Goal: Information Seeking & Learning: Learn about a topic

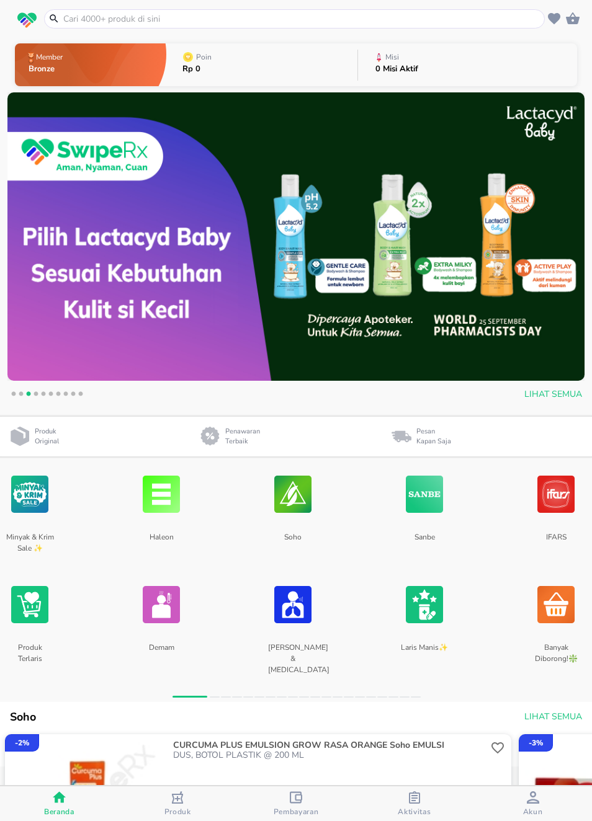
click at [424, 798] on div "Aktivitas" at bounding box center [414, 804] width 33 height 25
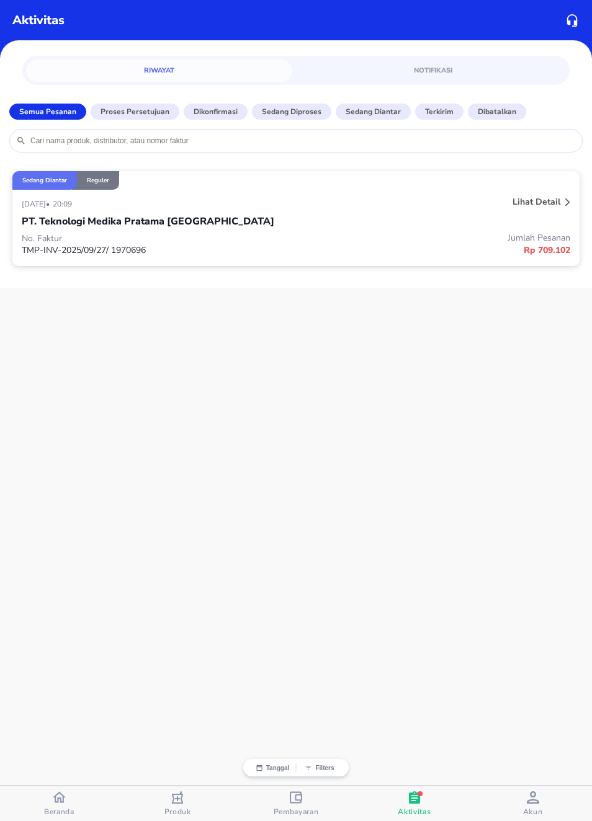
click at [166, 203] on div "[DATE] • 20:09" at bounding box center [182, 203] width 320 height 15
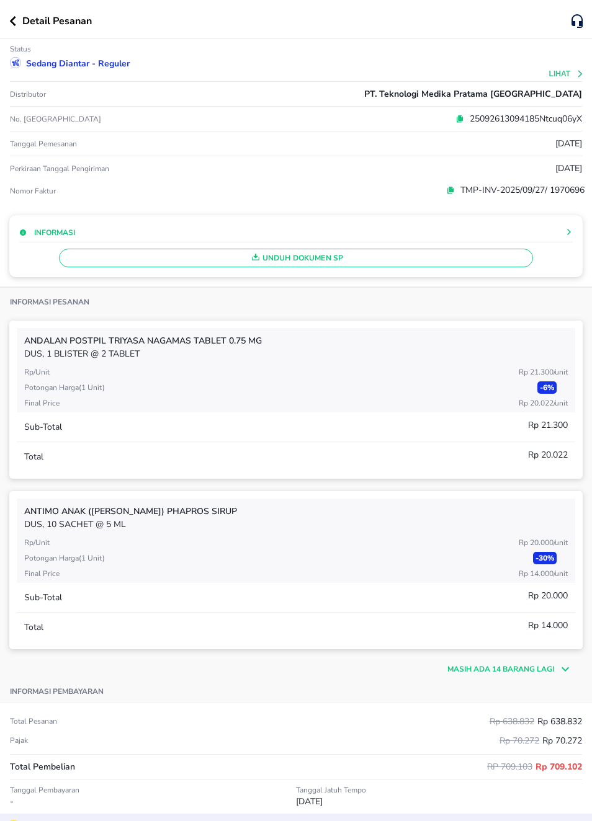
click at [573, 75] on button "Lihat" at bounding box center [566, 73] width 35 height 9
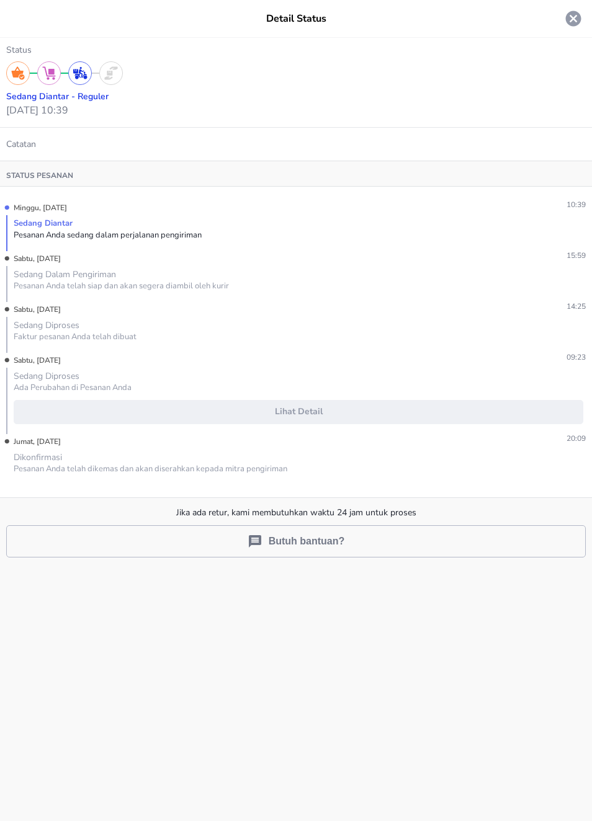
click at [573, 24] on icon at bounding box center [574, 19] width 16 height 16
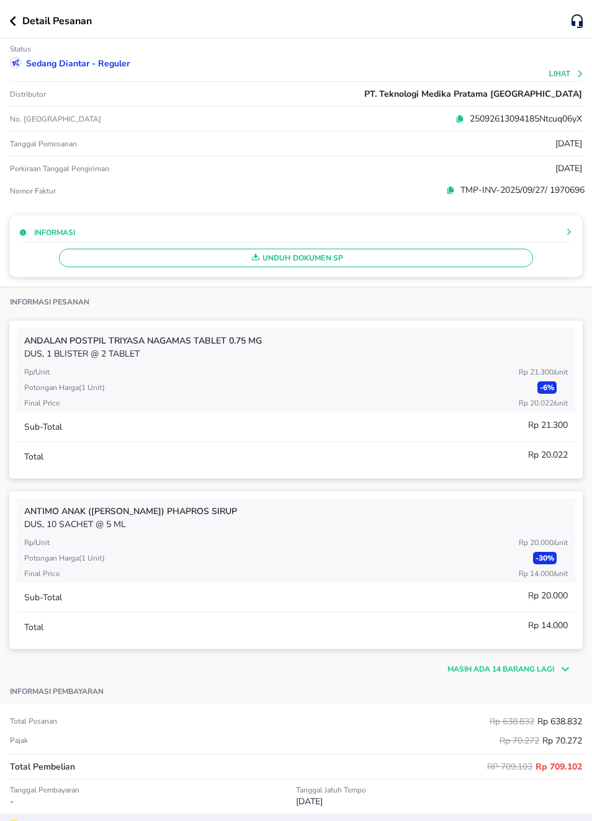
click at [24, 20] on p "Detail Pesanan" at bounding box center [56, 21] width 69 height 15
click at [13, 22] on icon "button" at bounding box center [12, 21] width 7 height 10
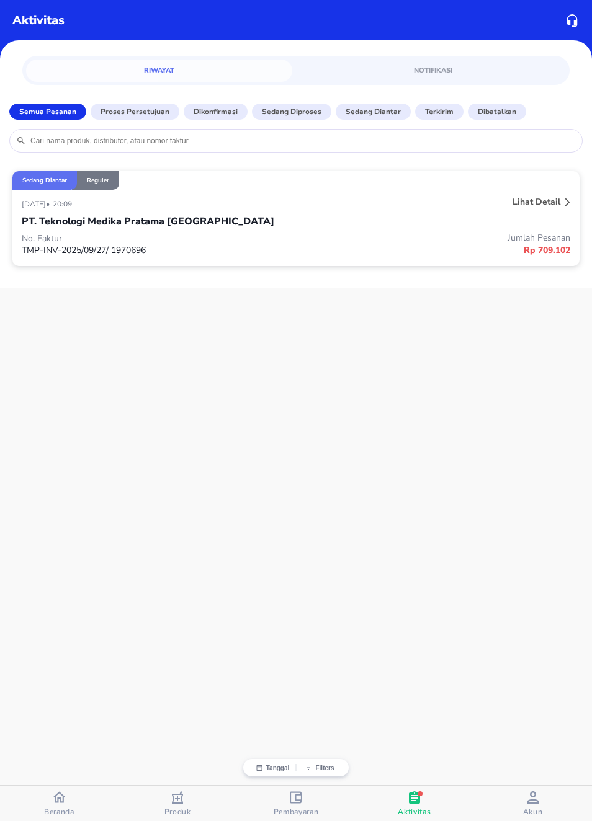
click at [171, 804] on div "button" at bounding box center [177, 800] width 12 height 16
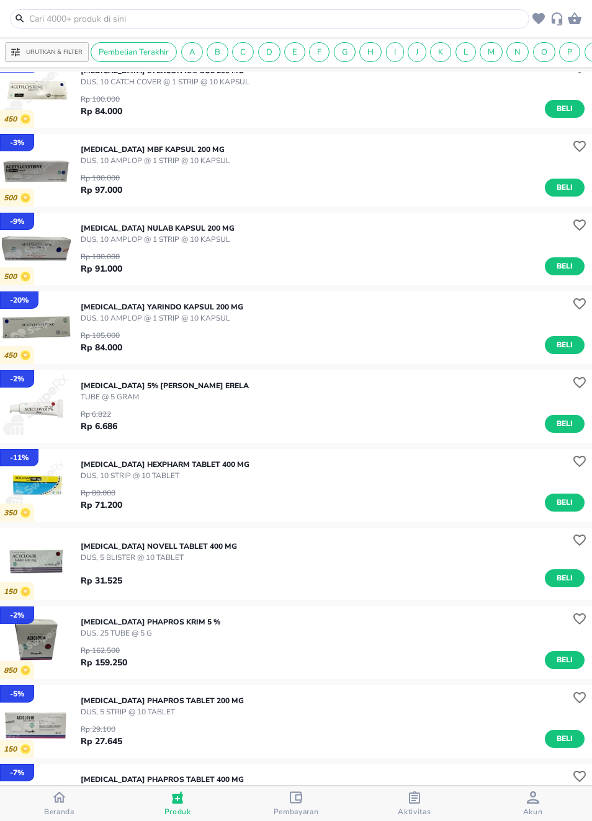
scroll to position [1114, 0]
click at [37, 807] on span "Beranda" at bounding box center [59, 804] width 111 height 26
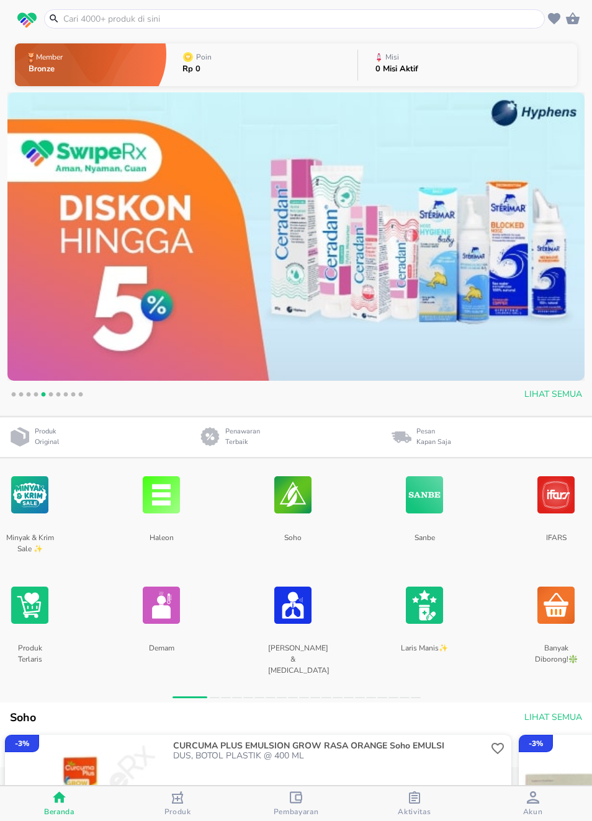
click at [339, 175] on img at bounding box center [295, 236] width 577 height 289
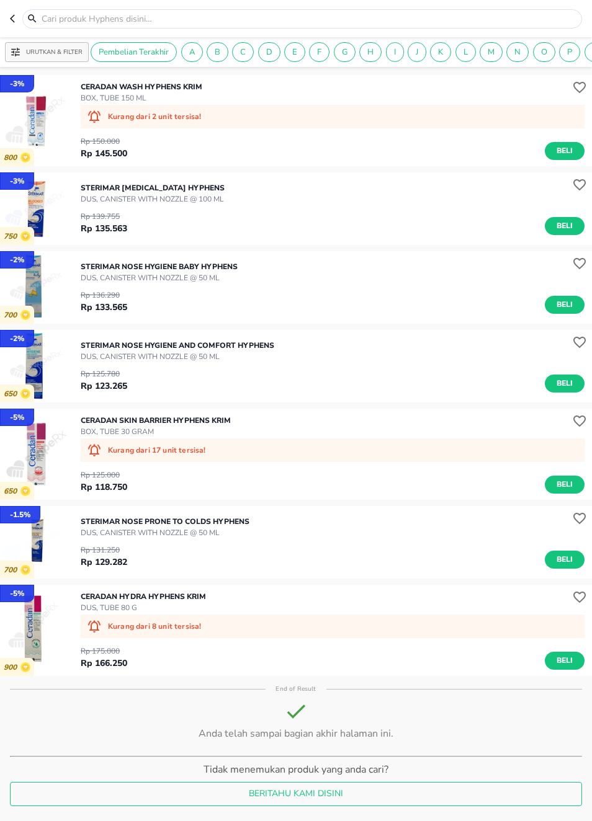
click at [11, 16] on icon "button" at bounding box center [15, 19] width 10 height 10
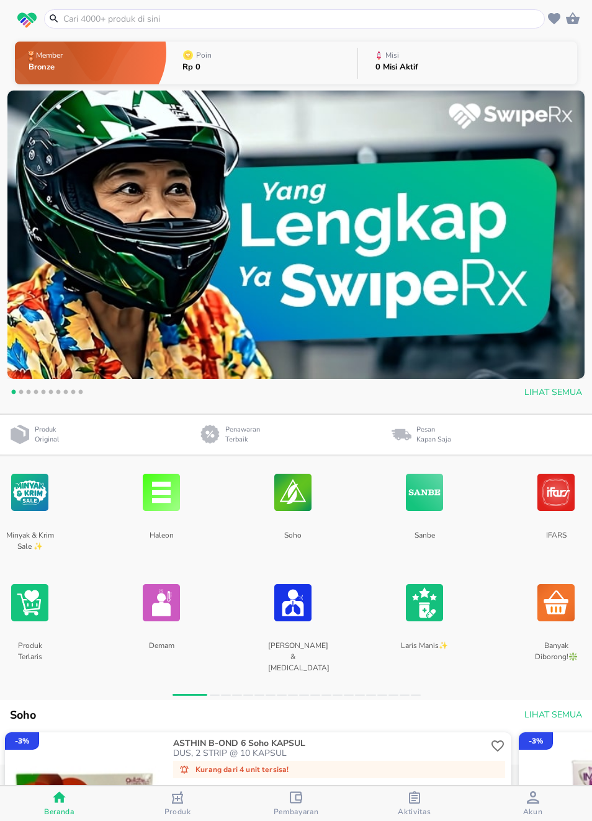
scroll to position [1, 0]
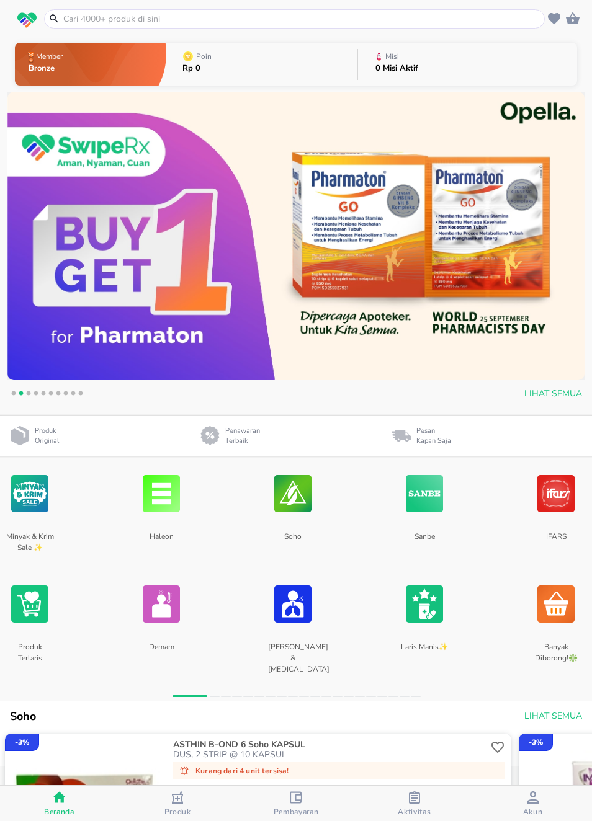
click at [286, 192] on img at bounding box center [295, 236] width 577 height 289
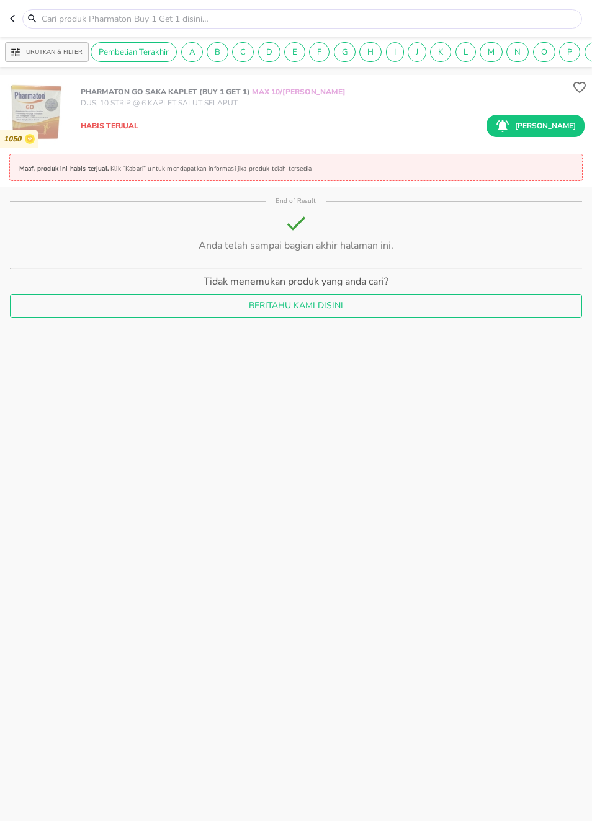
click at [7, 19] on header at bounding box center [296, 18] width 592 height 37
click at [6, 18] on header at bounding box center [296, 18] width 592 height 37
click at [7, 12] on header at bounding box center [296, 18] width 592 height 37
click at [16, 16] on icon "button" at bounding box center [15, 19] width 10 height 10
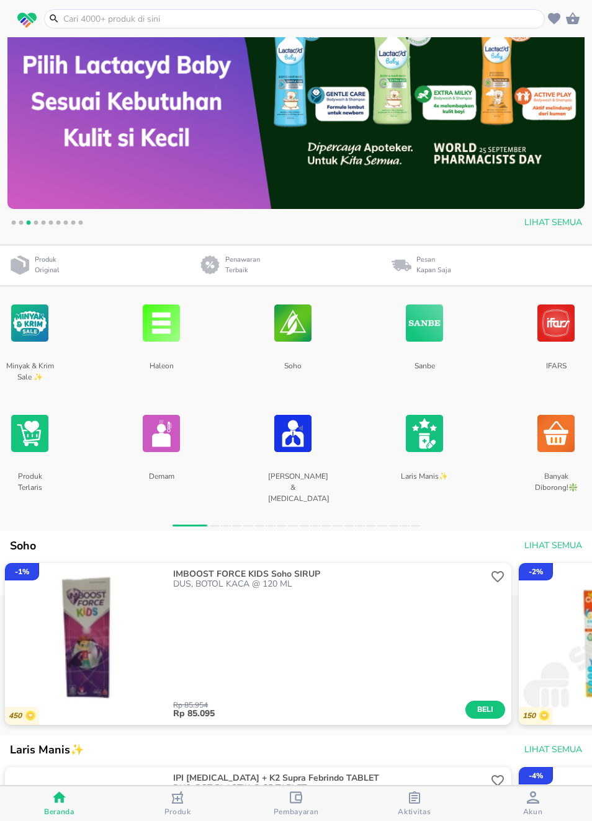
scroll to position [169, 0]
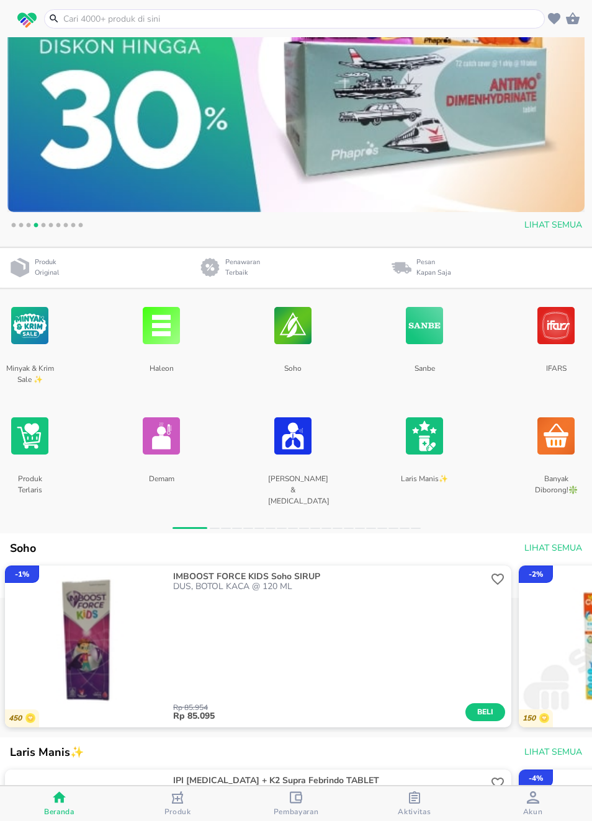
click at [300, 125] on img at bounding box center [295, 67] width 577 height 289
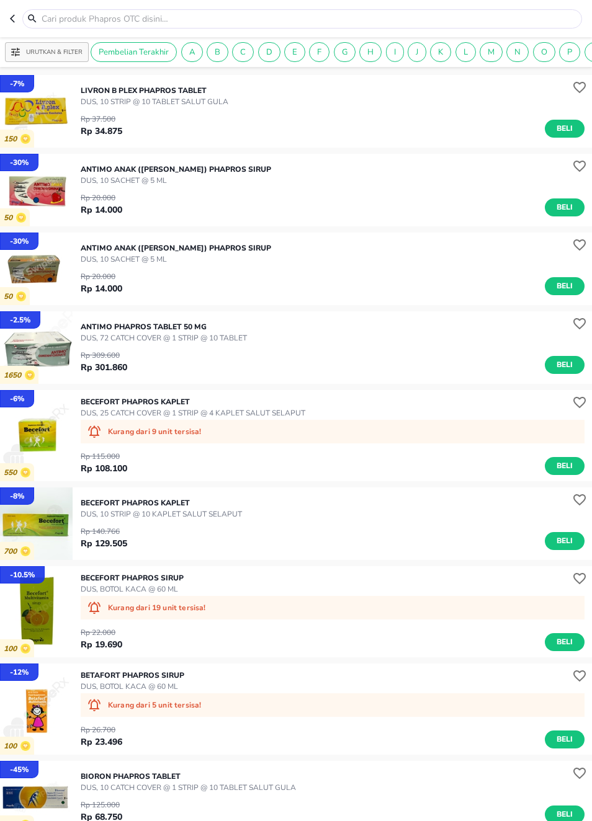
click at [11, 20] on icon "button" at bounding box center [15, 19] width 10 height 10
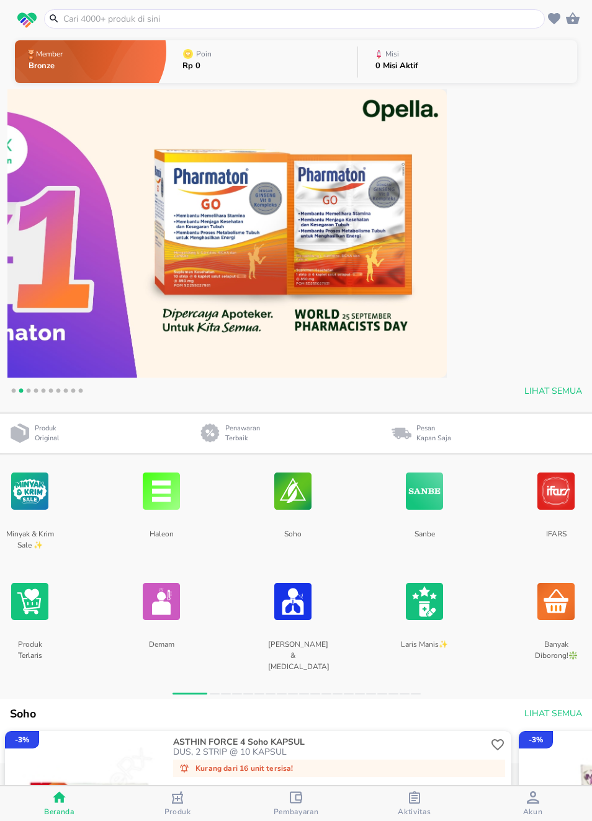
scroll to position [8, 0]
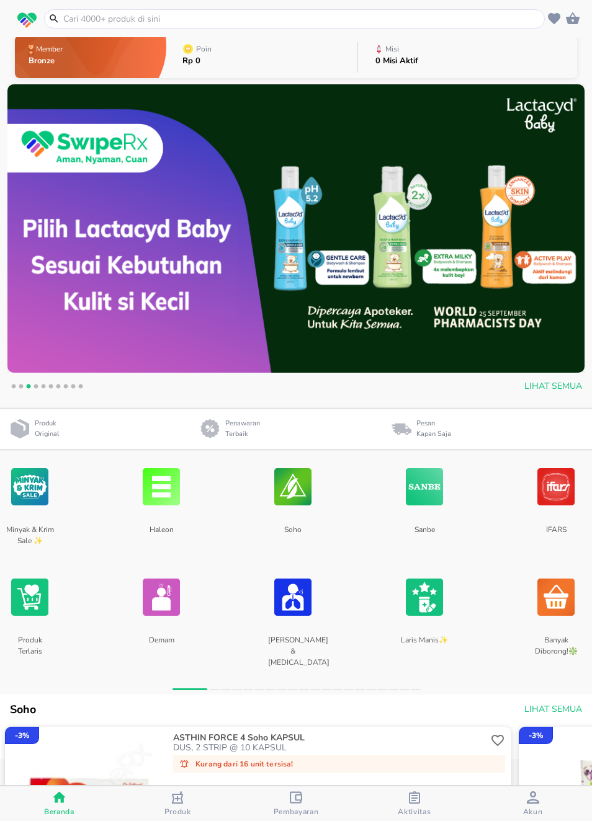
click at [328, 209] on img at bounding box center [295, 228] width 577 height 289
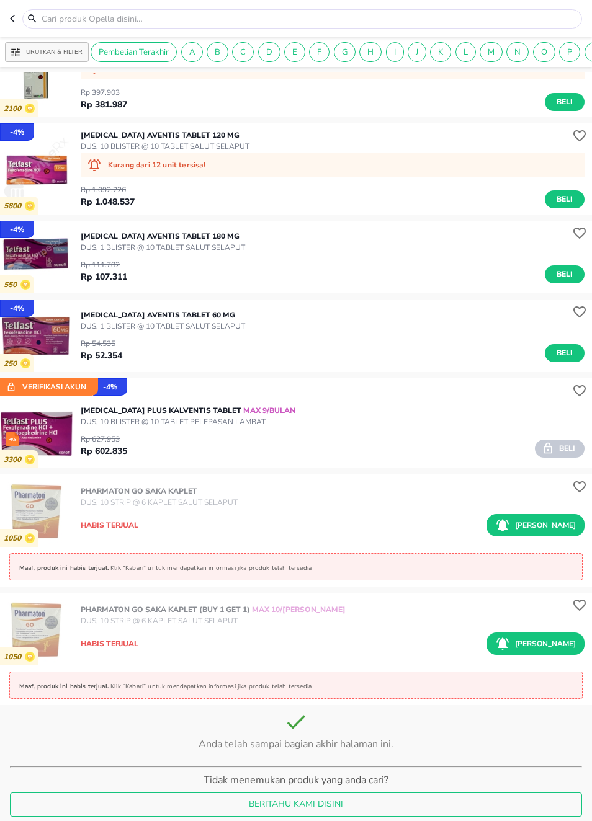
scroll to position [1917, 0]
click at [12, 22] on icon "button" at bounding box center [15, 19] width 10 height 10
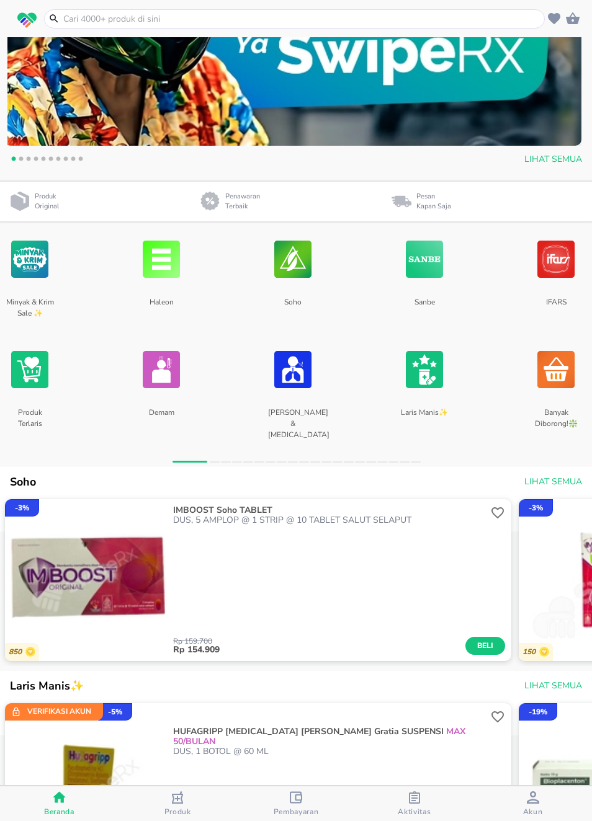
scroll to position [236, 0]
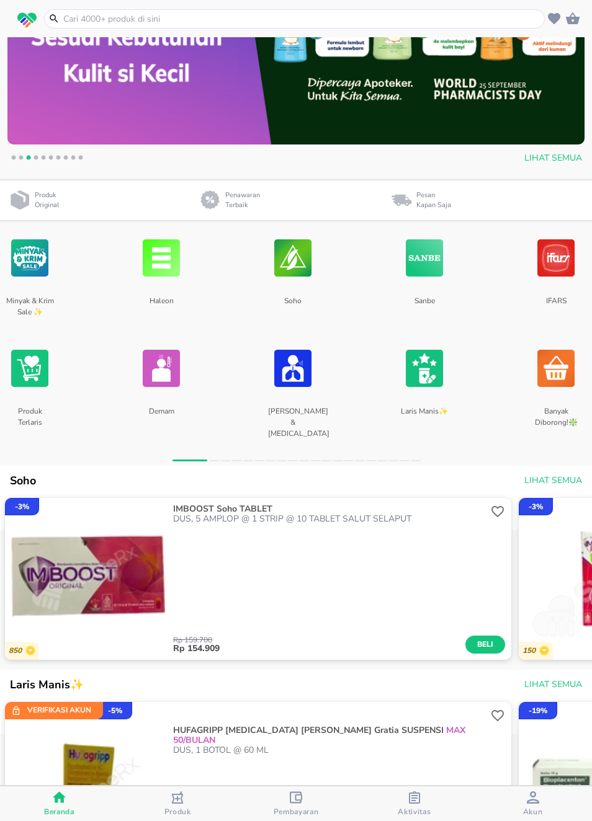
click at [306, 363] on img at bounding box center [292, 369] width 37 height 66
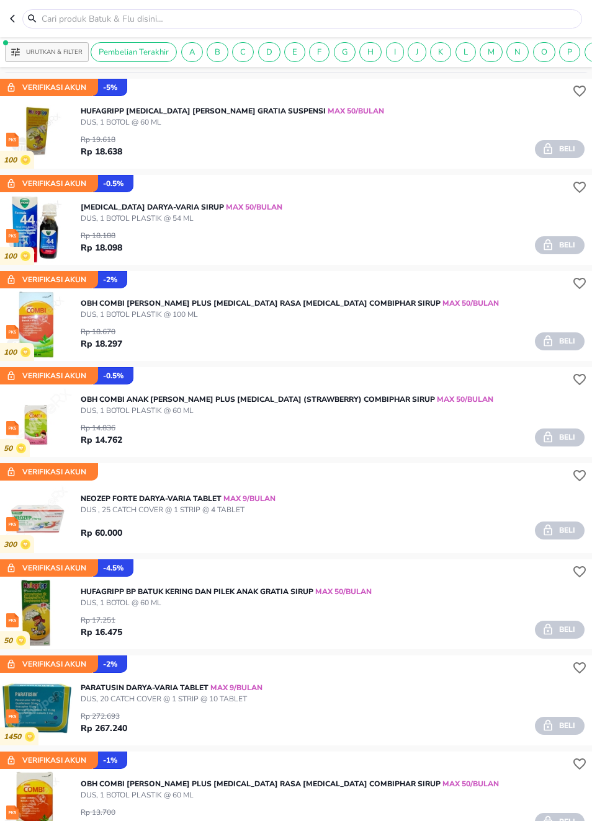
scroll to position [11115, 0]
